Goal: Task Accomplishment & Management: Manage account settings

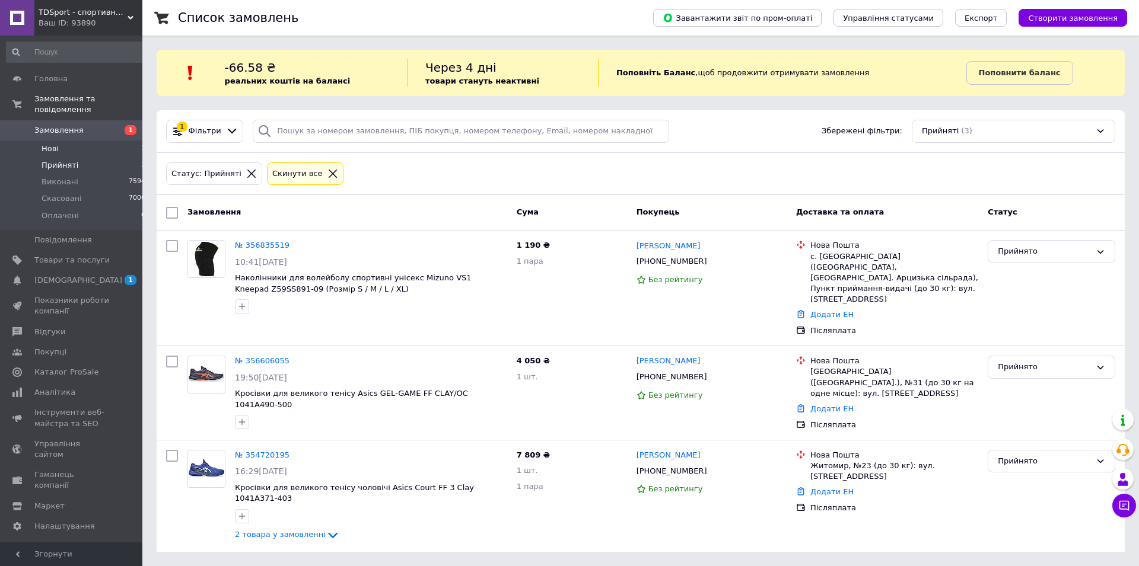
click at [46, 144] on span "Нові" at bounding box center [50, 149] width 17 height 11
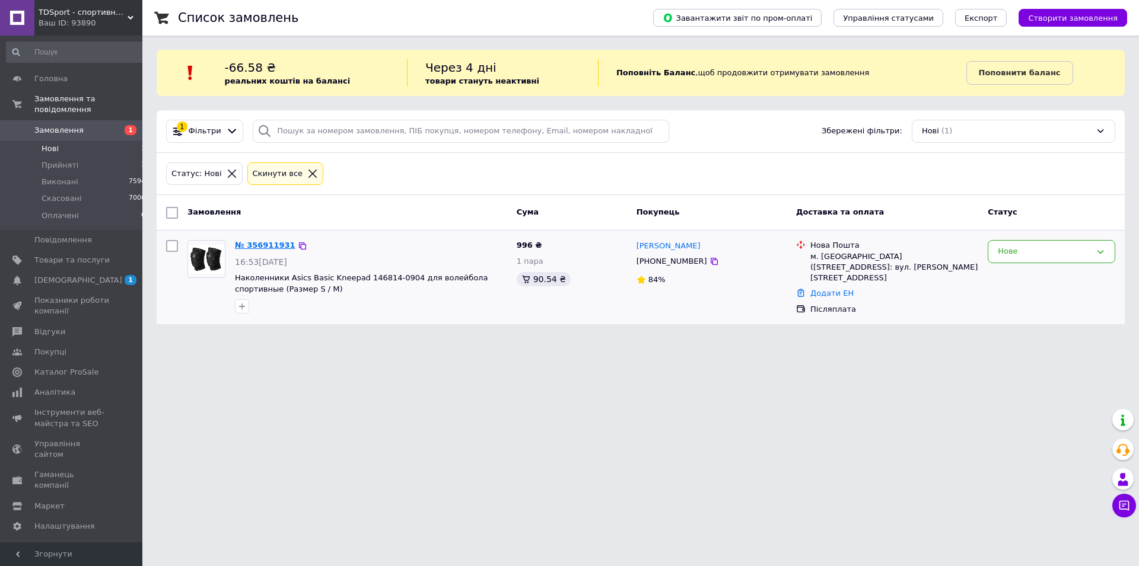
click at [260, 249] on link "№ 356911931" at bounding box center [265, 245] width 61 height 9
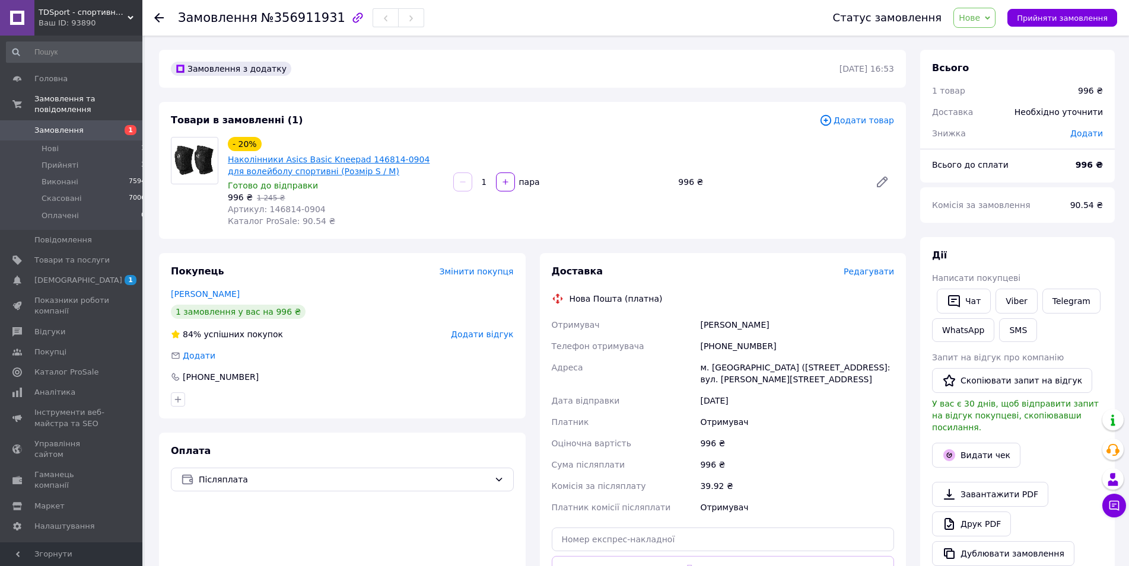
click at [336, 174] on link "Наколінники Asics Basic Kneepad 146814-0904 для волейболу спортивні (Розмір S /…" at bounding box center [329, 165] width 202 height 21
click at [1057, 17] on span "Прийняти замовлення" at bounding box center [1062, 18] width 91 height 9
drag, startPoint x: 252, startPoint y: 17, endPoint x: 324, endPoint y: 21, distance: 72.5
click at [324, 21] on span "№356911931" at bounding box center [303, 18] width 84 height 14
copy span "№356911931"
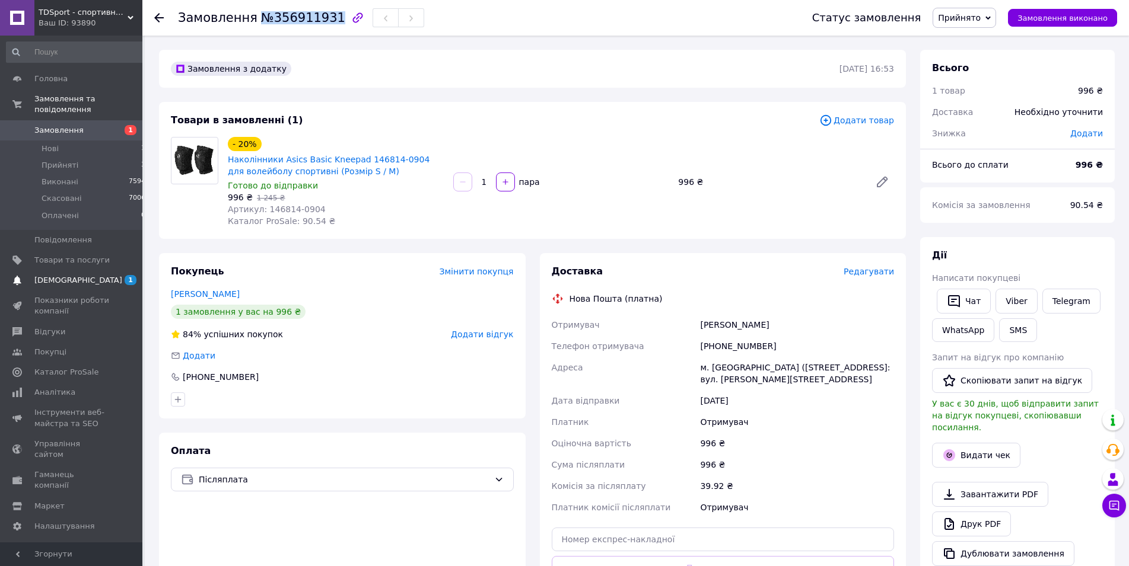
click at [47, 275] on span "[DEMOGRAPHIC_DATA]" at bounding box center [78, 280] width 88 height 11
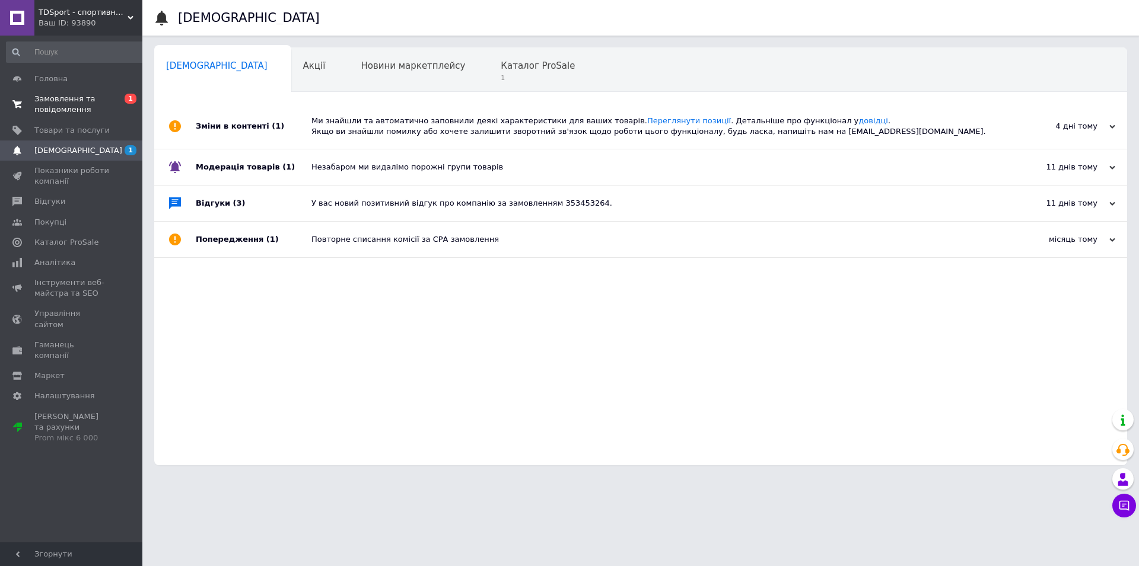
click at [53, 101] on span "Замовлення та повідомлення" at bounding box center [71, 104] width 75 height 21
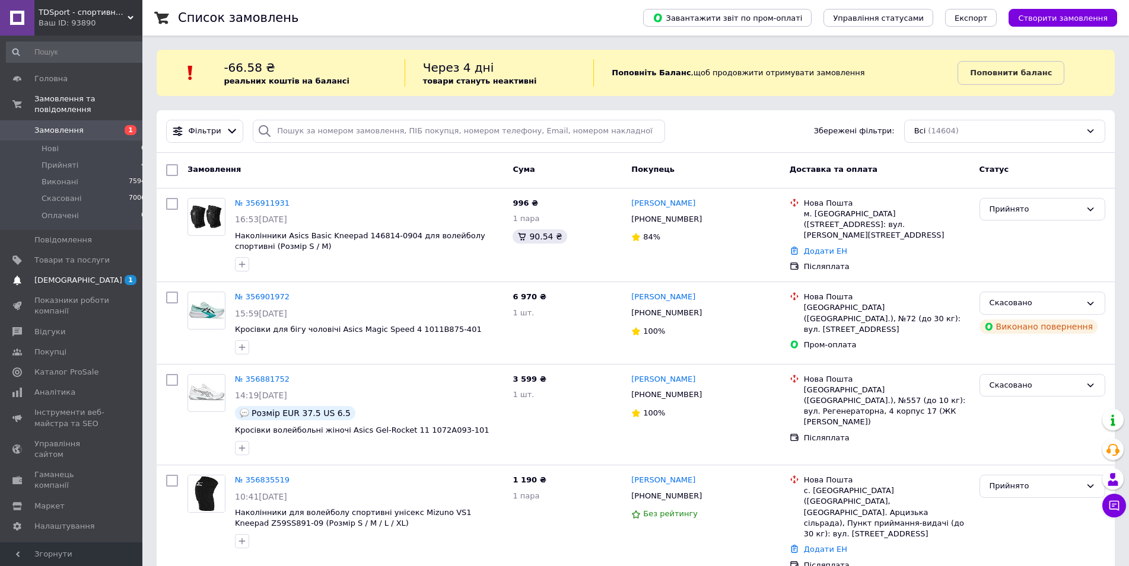
click at [79, 275] on span "[DEMOGRAPHIC_DATA]" at bounding box center [71, 280] width 75 height 11
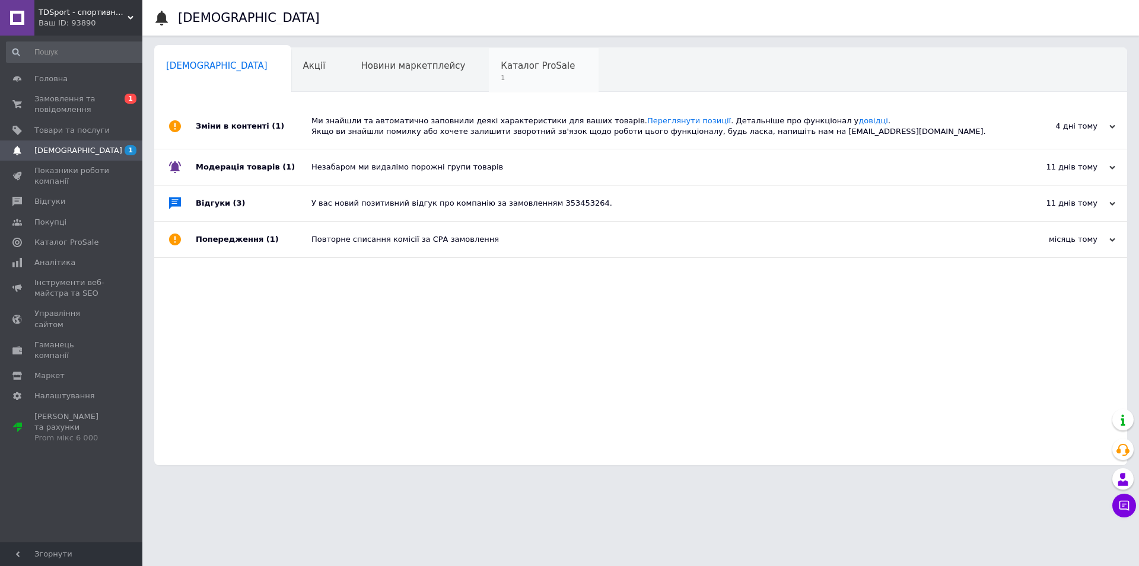
click at [501, 68] on span "Каталог ProSale" at bounding box center [538, 66] width 74 height 11
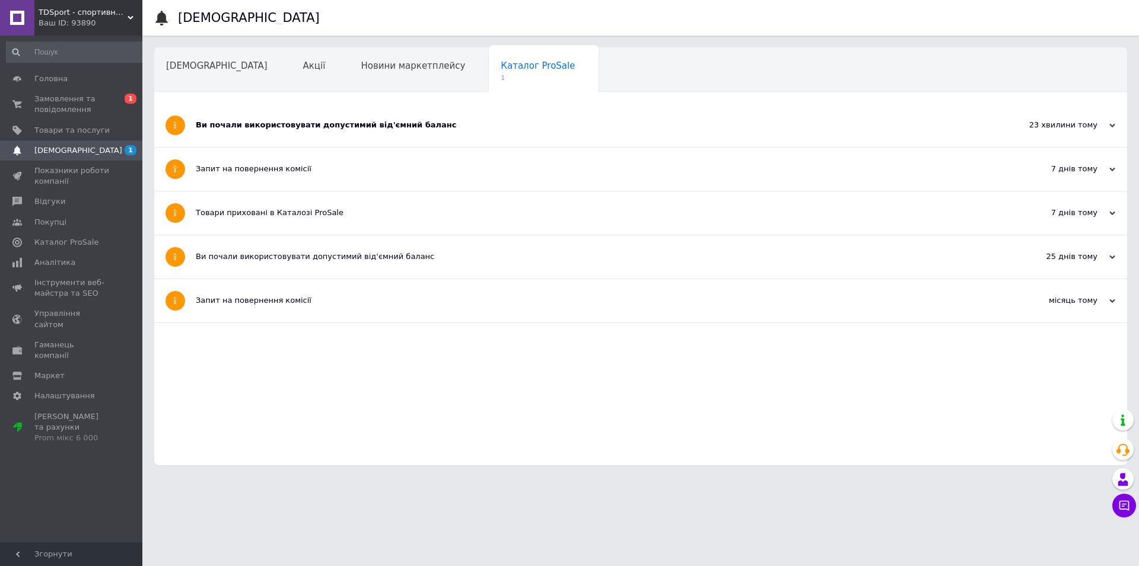
click at [350, 126] on div "Ви почали використовувати допустимий від'ємний баланс" at bounding box center [596, 125] width 801 height 11
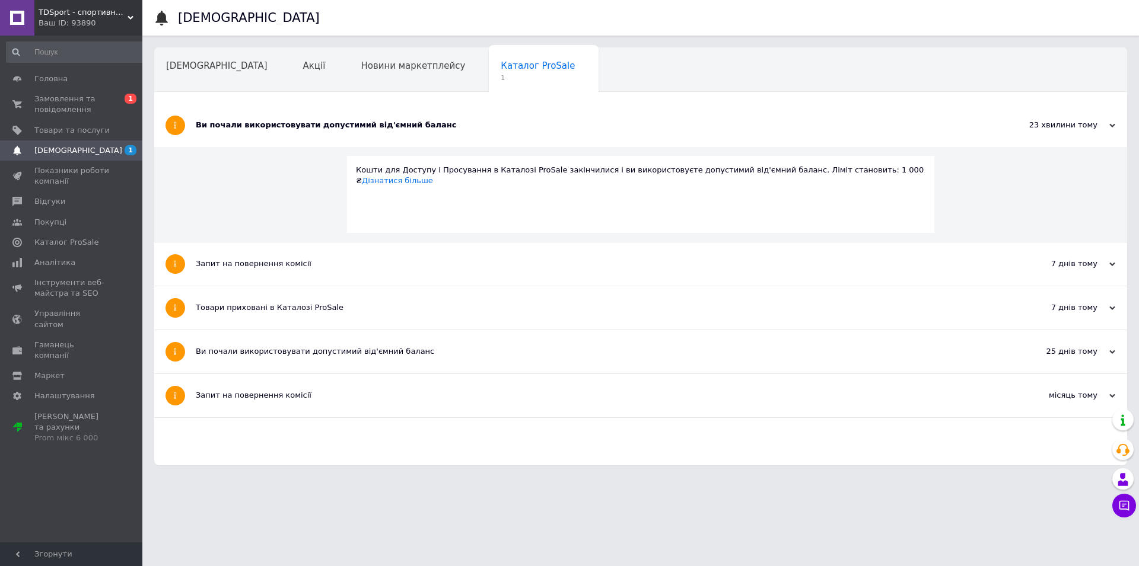
click at [260, 106] on span "Навчання та заходи" at bounding box center [213, 111] width 94 height 11
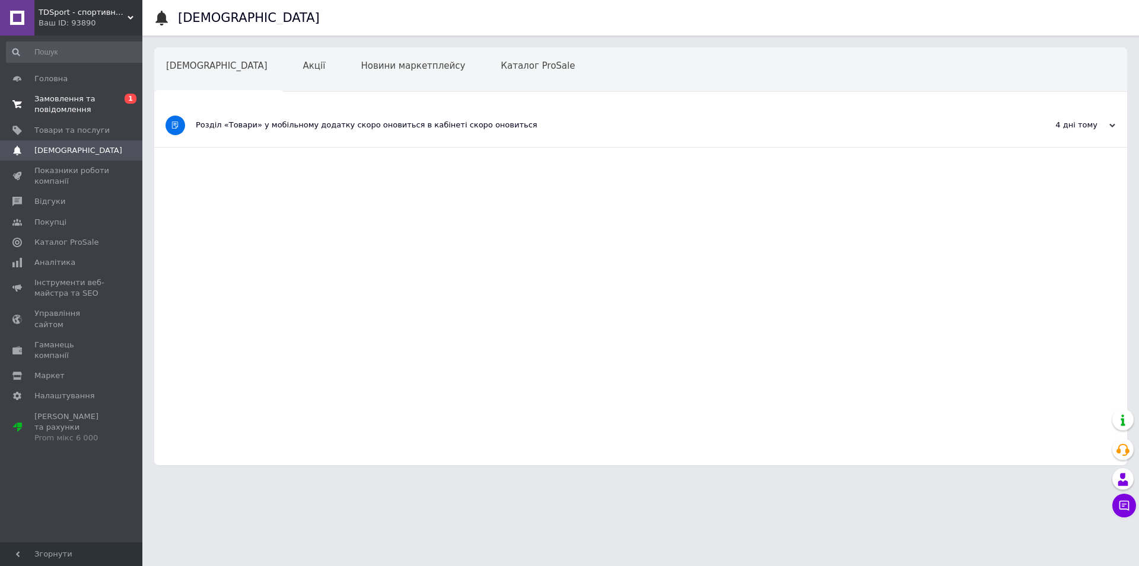
click at [62, 104] on span "Замовлення та повідомлення" at bounding box center [71, 104] width 75 height 21
